Goal: Information Seeking & Learning: Check status

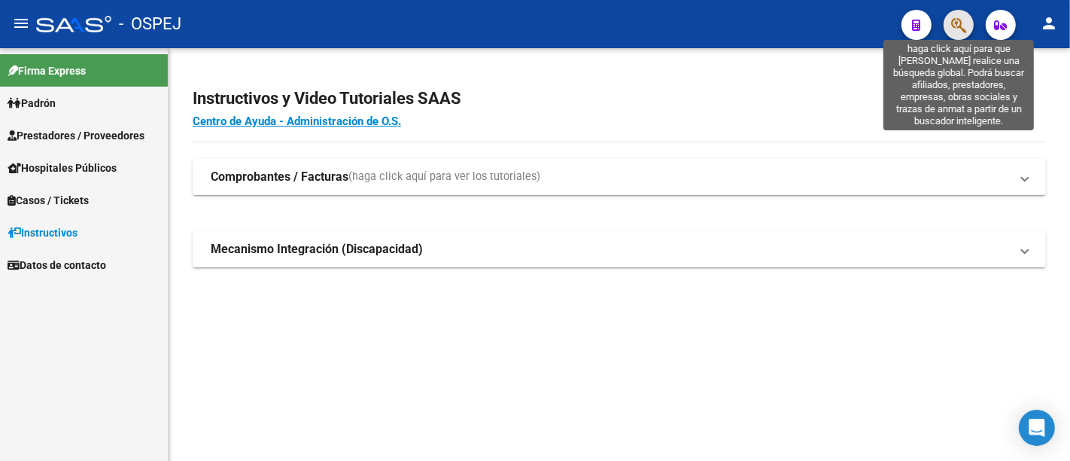
click at [961, 26] on icon "button" at bounding box center [959, 25] width 15 height 17
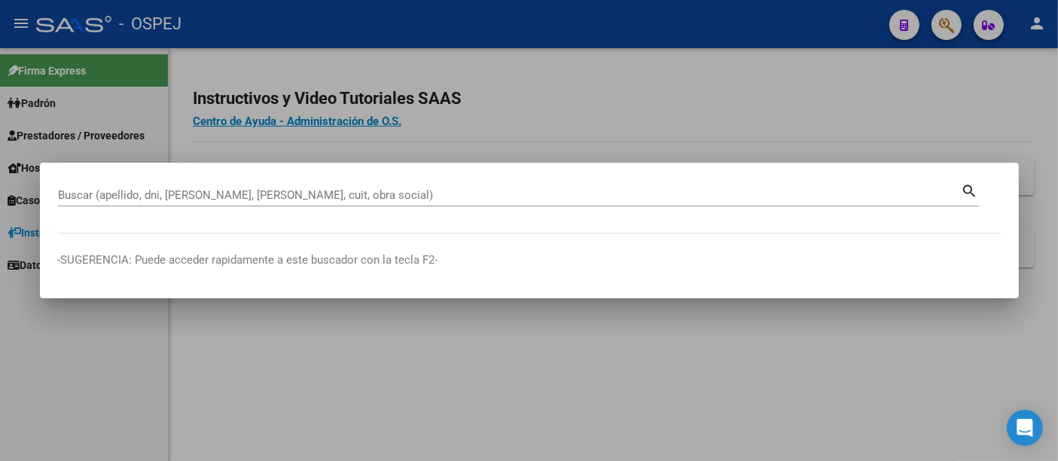
drag, startPoint x: 317, startPoint y: 187, endPoint x: 247, endPoint y: 196, distance: 70.6
click at [247, 196] on input "Buscar (apellido, dni, [PERSON_NAME], [PERSON_NAME], cuit, obra social)" at bounding box center [509, 195] width 903 height 14
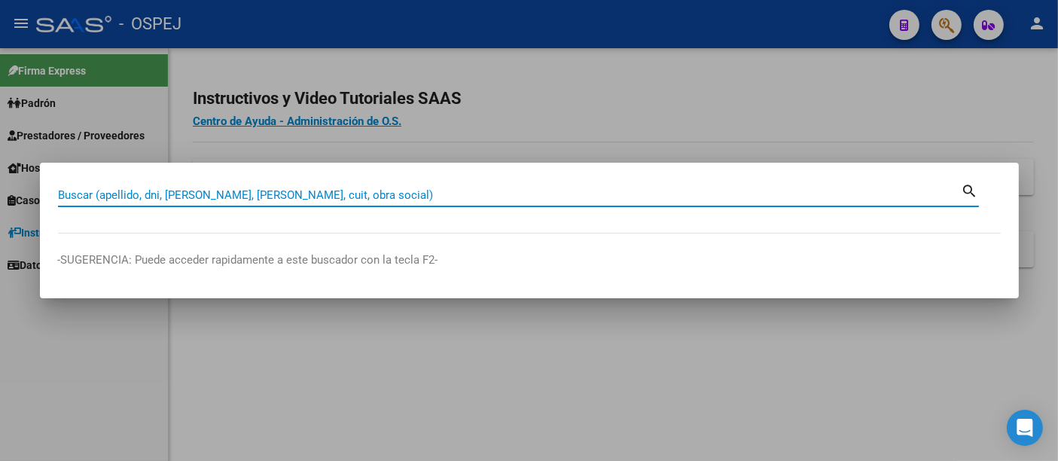
paste input "23-39108084-4"
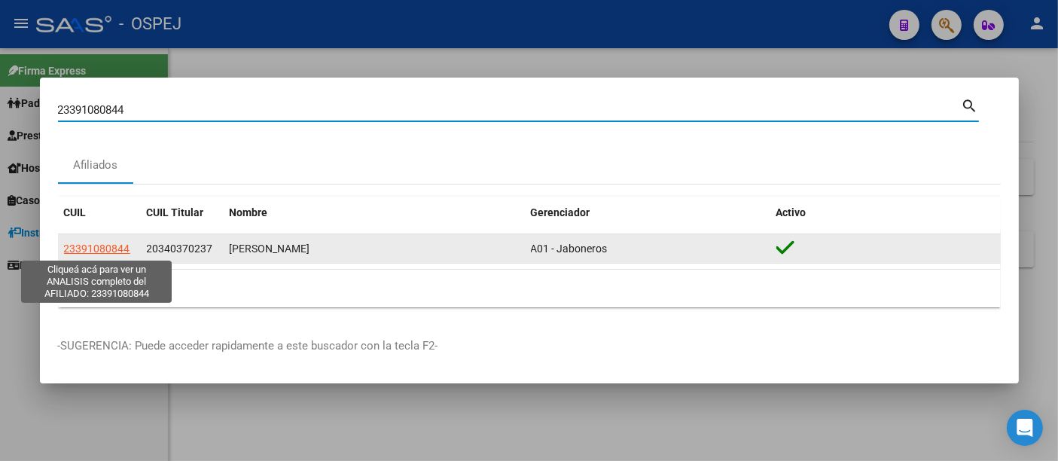
click at [100, 247] on span "23391080844" at bounding box center [97, 248] width 66 height 12
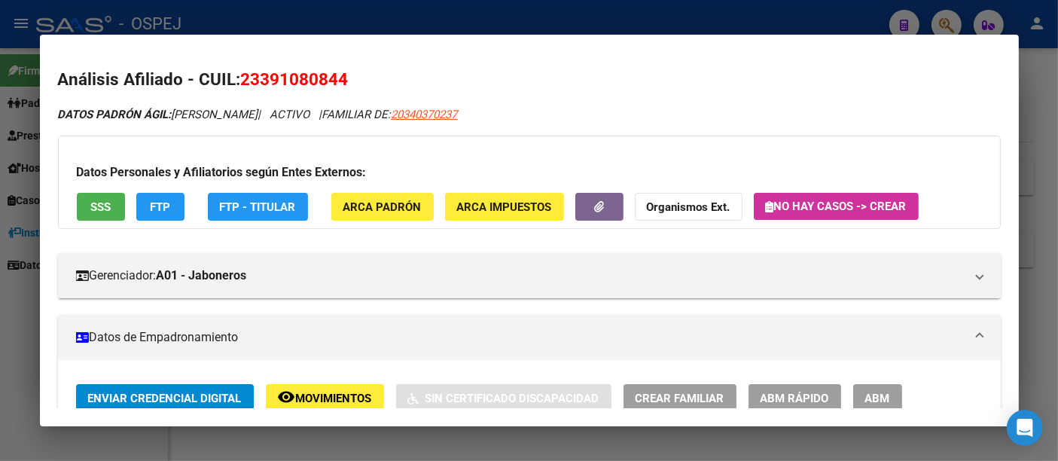
click at [407, 24] on div at bounding box center [529, 230] width 1058 height 461
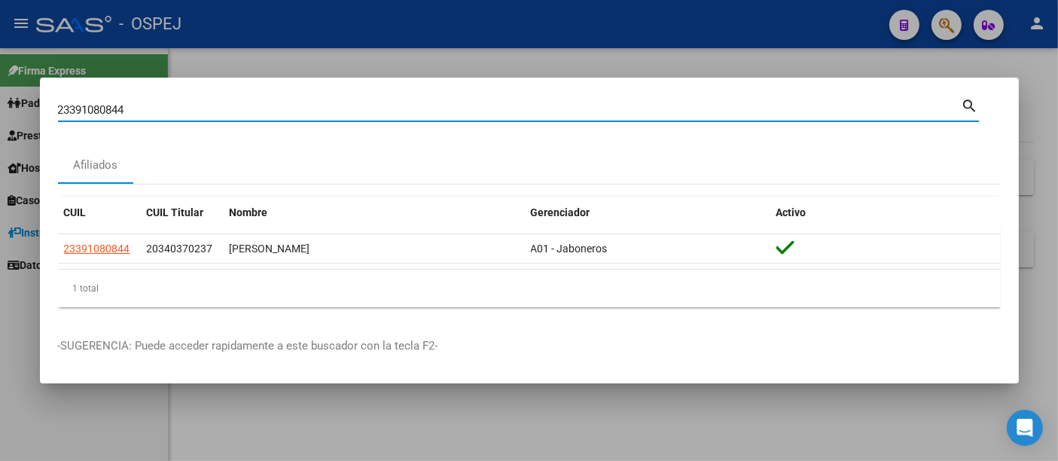
click at [293, 111] on input "23391080844" at bounding box center [509, 110] width 903 height 14
type input "2"
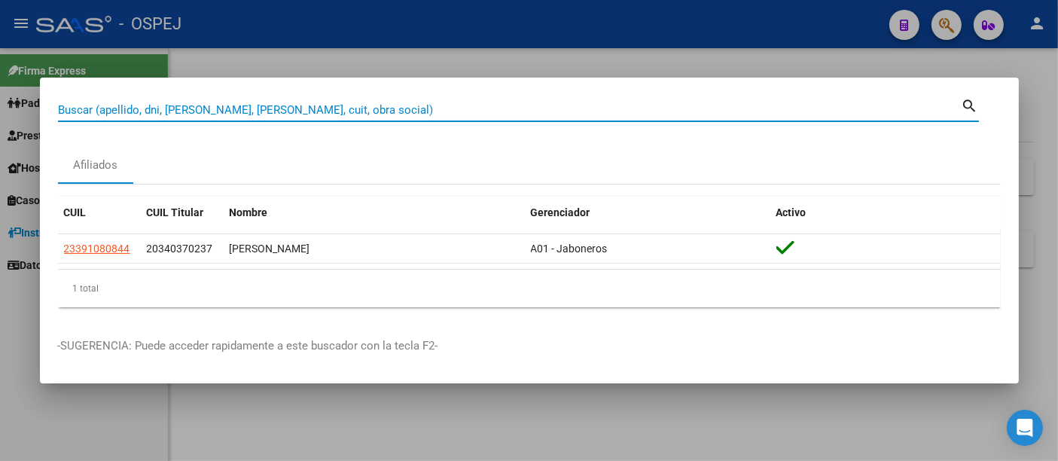
paste input "32262642"
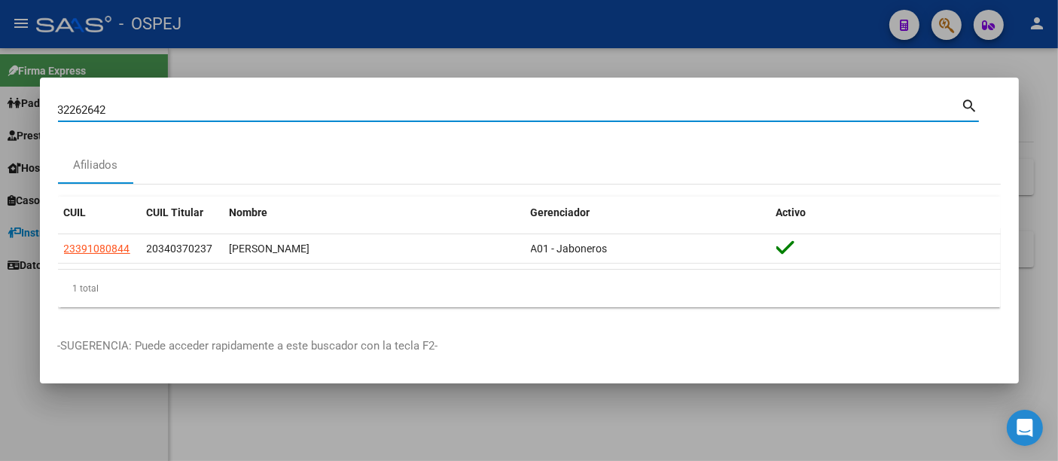
type input "32262642"
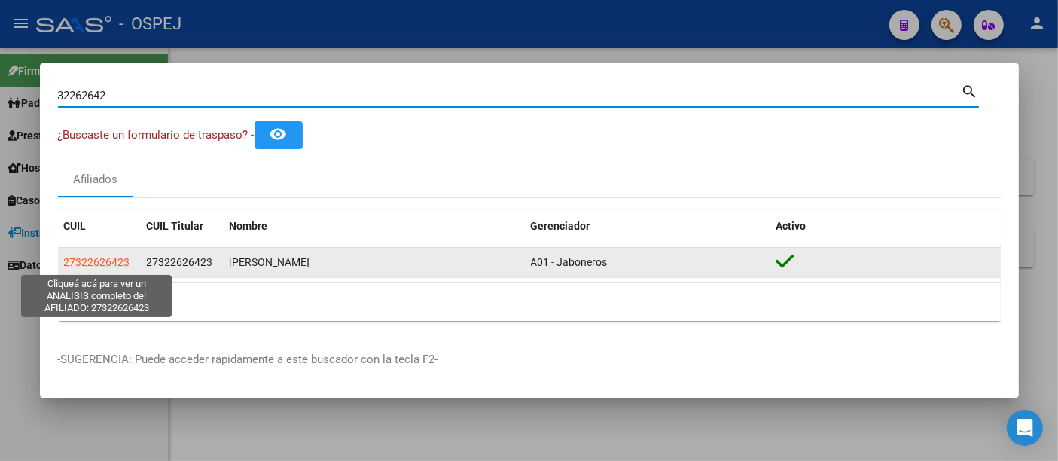
click at [104, 261] on span "27322626423" at bounding box center [97, 262] width 66 height 12
copy span "2"
type textarea "27322626423"
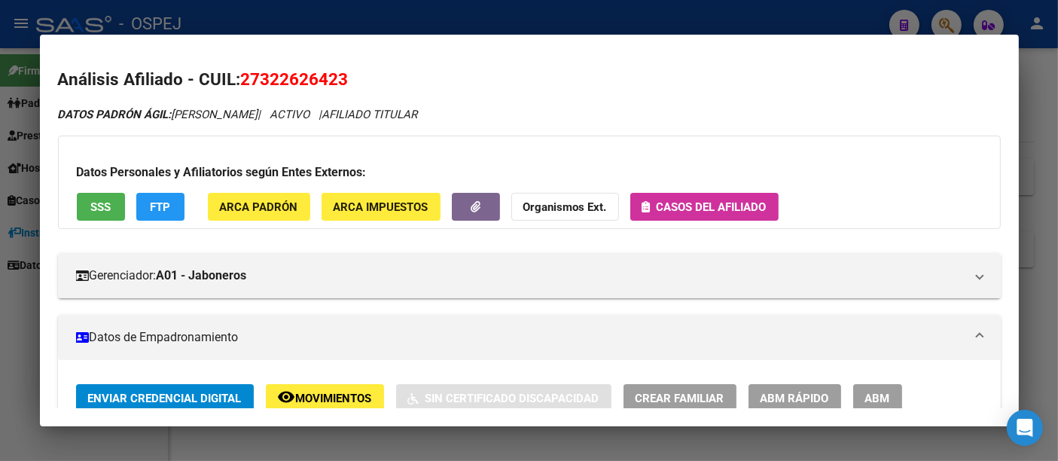
click at [726, 201] on span "Casos del afiliado" at bounding box center [711, 207] width 110 height 14
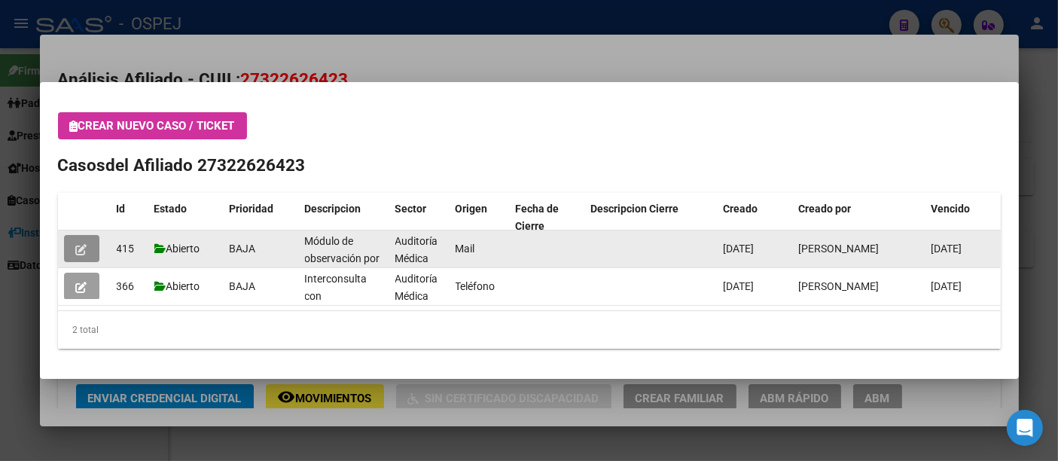
click at [79, 243] on span "button" at bounding box center [81, 249] width 11 height 14
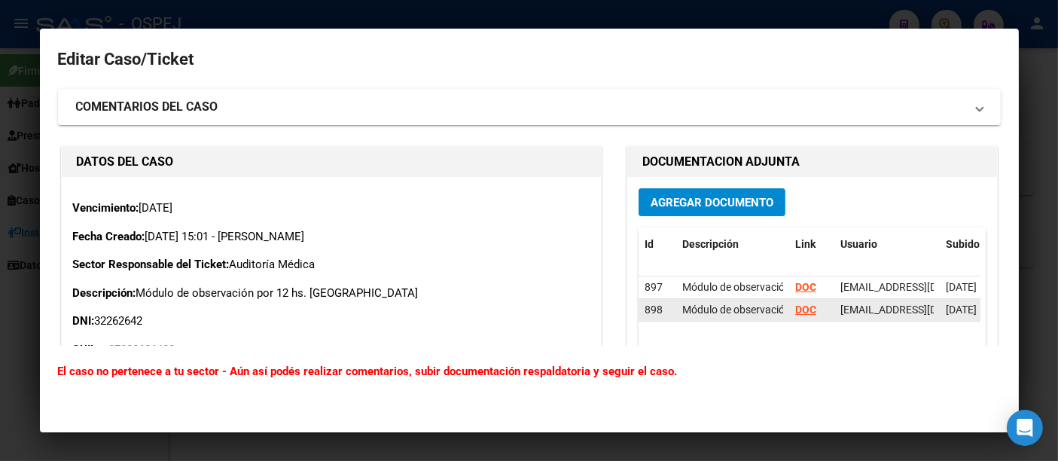
click at [802, 309] on strong "DOC" at bounding box center [805, 309] width 21 height 12
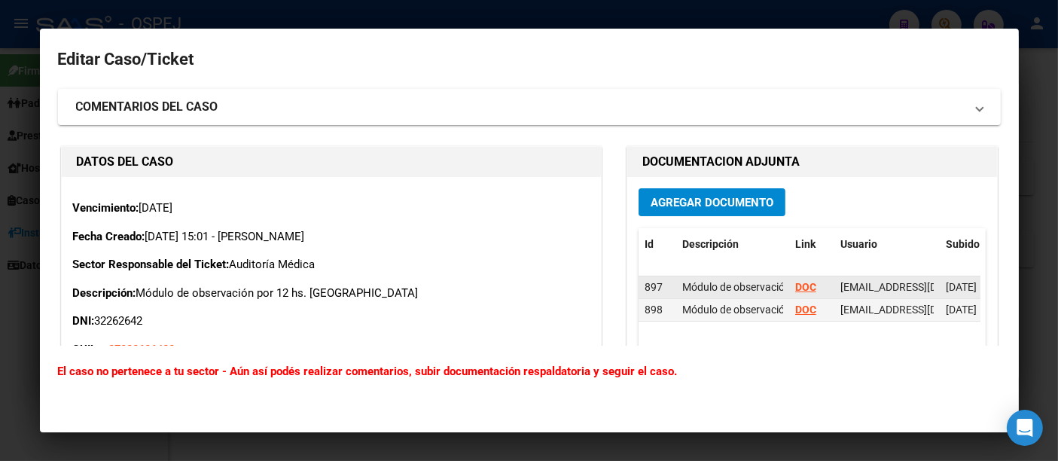
click at [799, 283] on strong "DOC" at bounding box center [805, 287] width 21 height 12
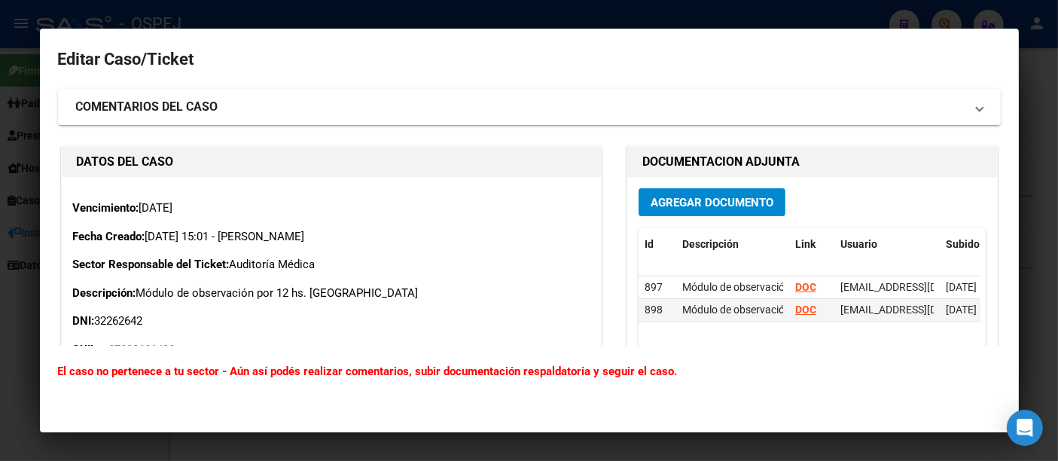
click at [385, 20] on div at bounding box center [529, 230] width 1058 height 461
